Goal: Transaction & Acquisition: Purchase product/service

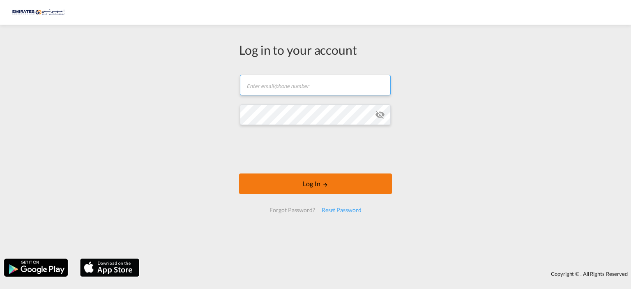
type input "[EMAIL_ADDRESS][DOMAIN_NAME]"
click at [284, 184] on button "Log In" at bounding box center [315, 183] width 153 height 21
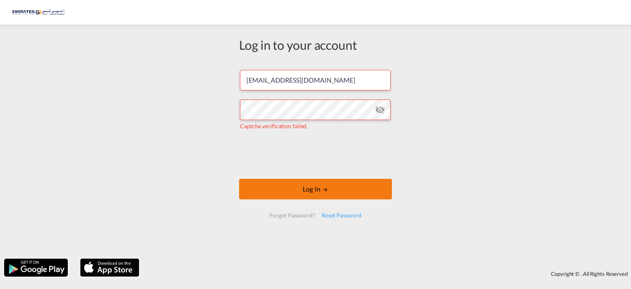
click at [329, 197] on button "Log In" at bounding box center [315, 189] width 153 height 21
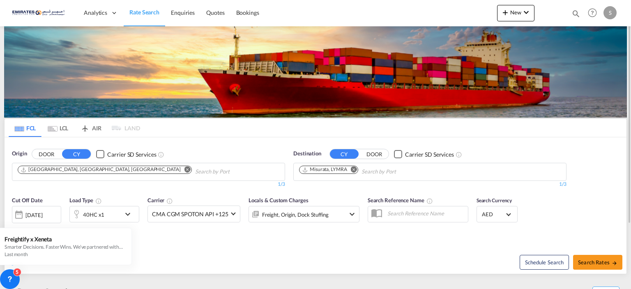
click at [352, 170] on md-icon "Remove" at bounding box center [354, 169] width 6 height 6
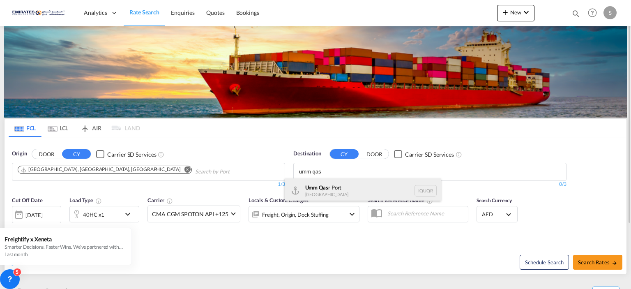
type input "umm qas"
click at [343, 186] on div "Umm Qas r [GEOGRAPHIC_DATA] [GEOGRAPHIC_DATA]" at bounding box center [363, 190] width 156 height 25
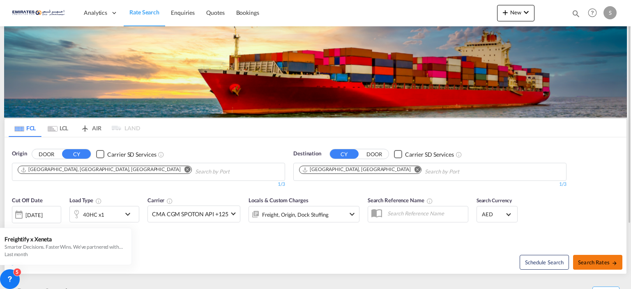
click at [600, 262] on span "Search Rates" at bounding box center [597, 262] width 39 height 7
type input "AEJEA to IQUQR / [DATE]"
